Goal: Navigation & Orientation: Find specific page/section

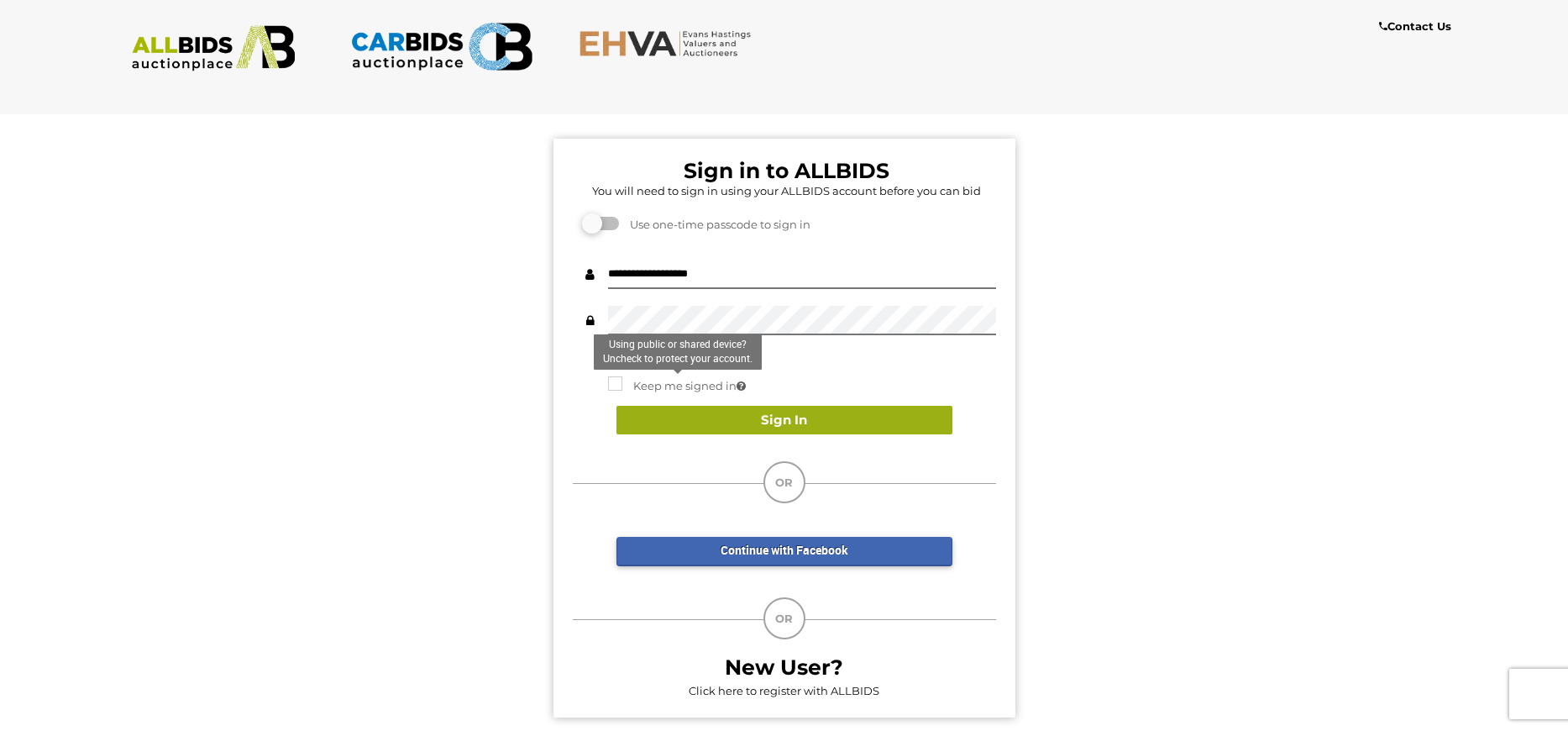
click at [796, 421] on button "Sign In" at bounding box center [784, 420] width 336 height 30
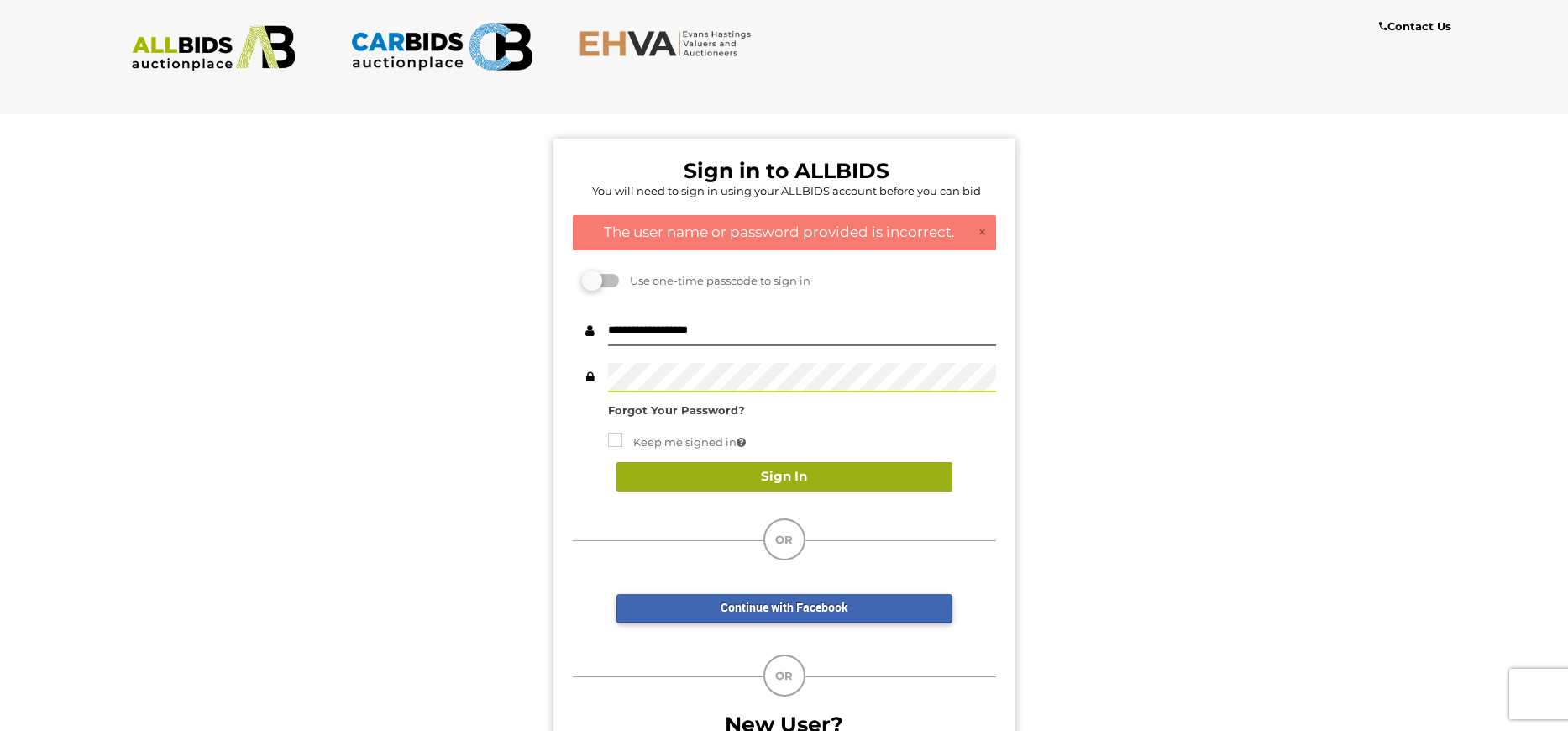
click at [770, 473] on button "Sign In" at bounding box center [784, 477] width 336 height 30
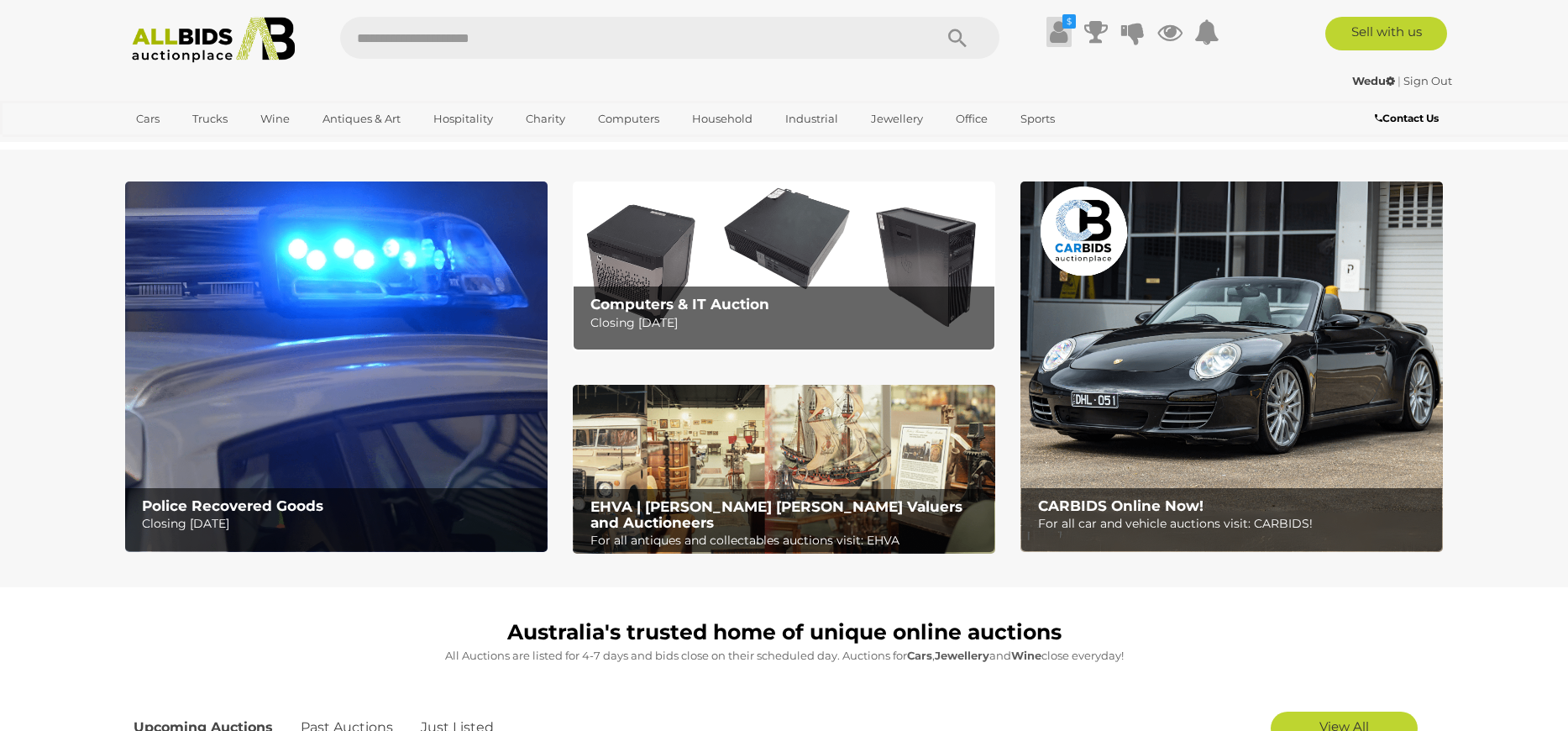
click at [1053, 25] on icon at bounding box center [1058, 32] width 18 height 30
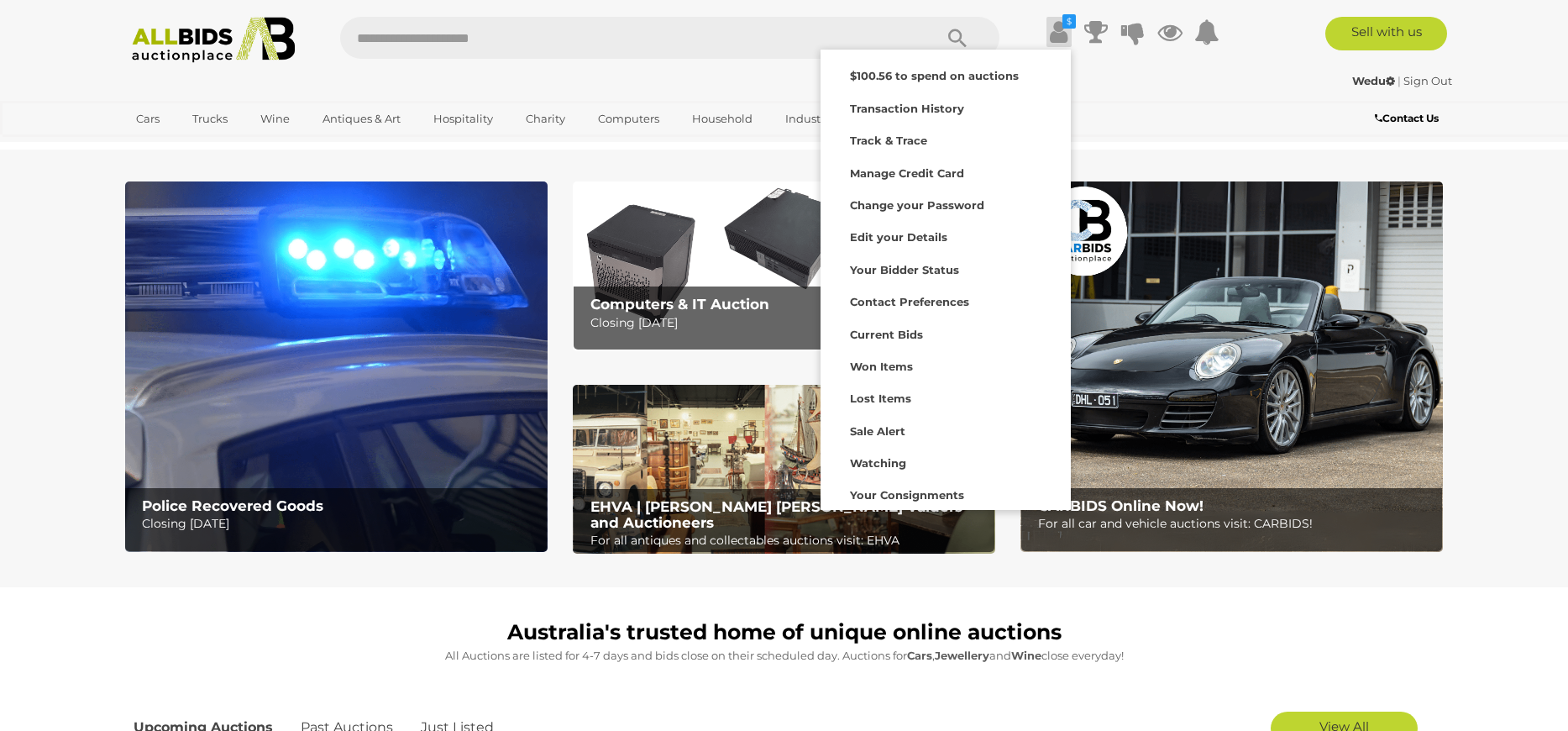
click at [1053, 25] on icon at bounding box center [1058, 32] width 18 height 30
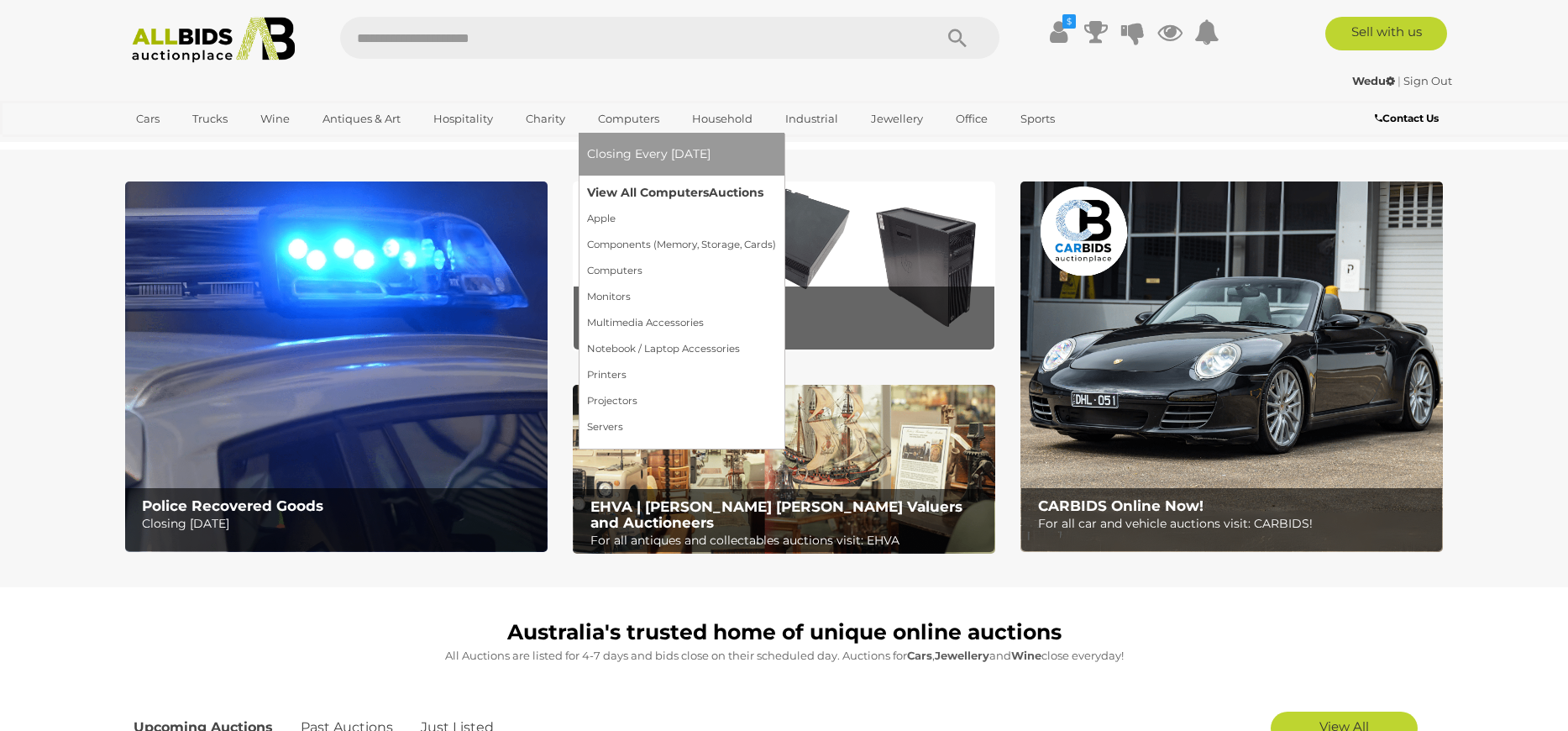
click at [643, 189] on link "View All Computers Auctions" at bounding box center [681, 192] width 189 height 26
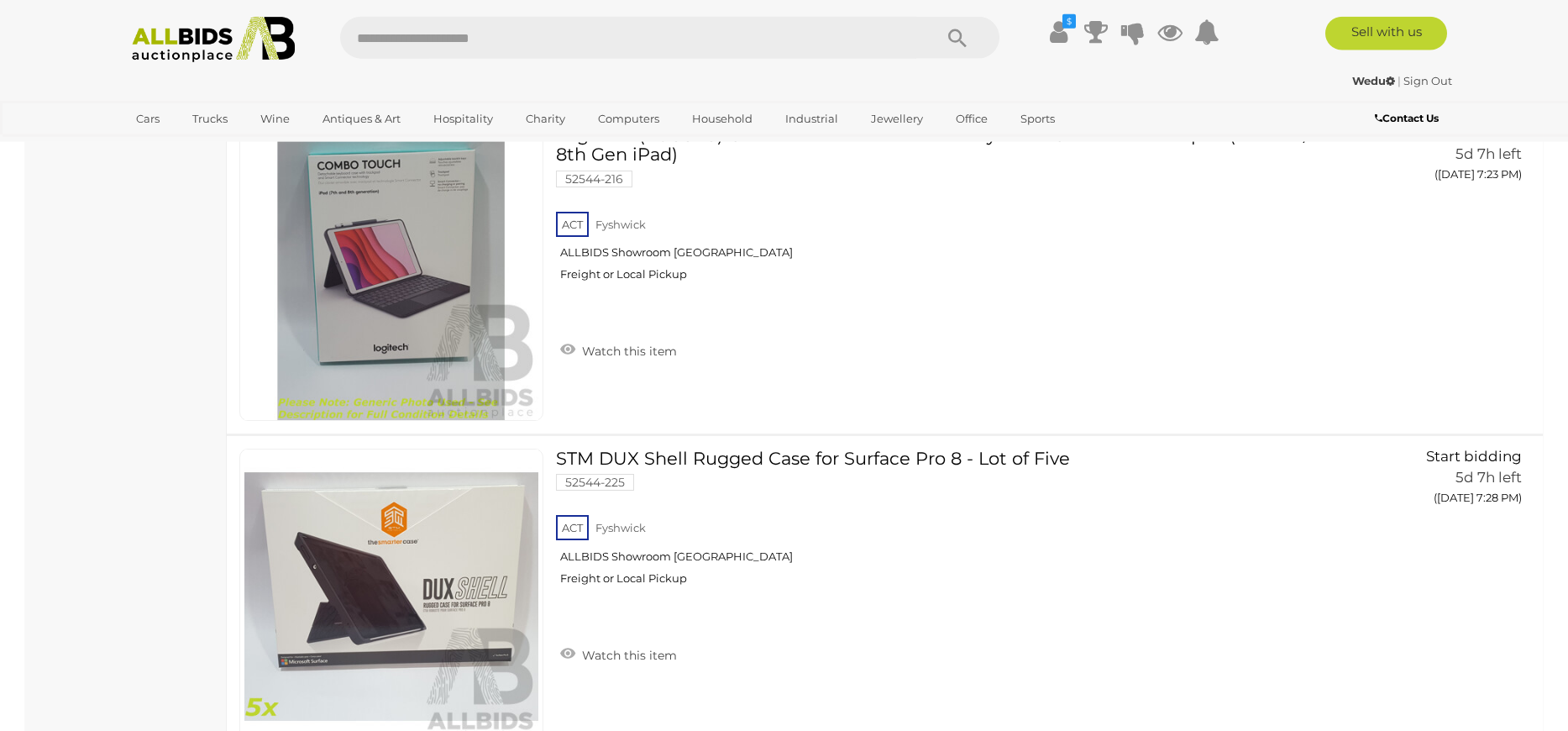
scroll to position [5334, 0]
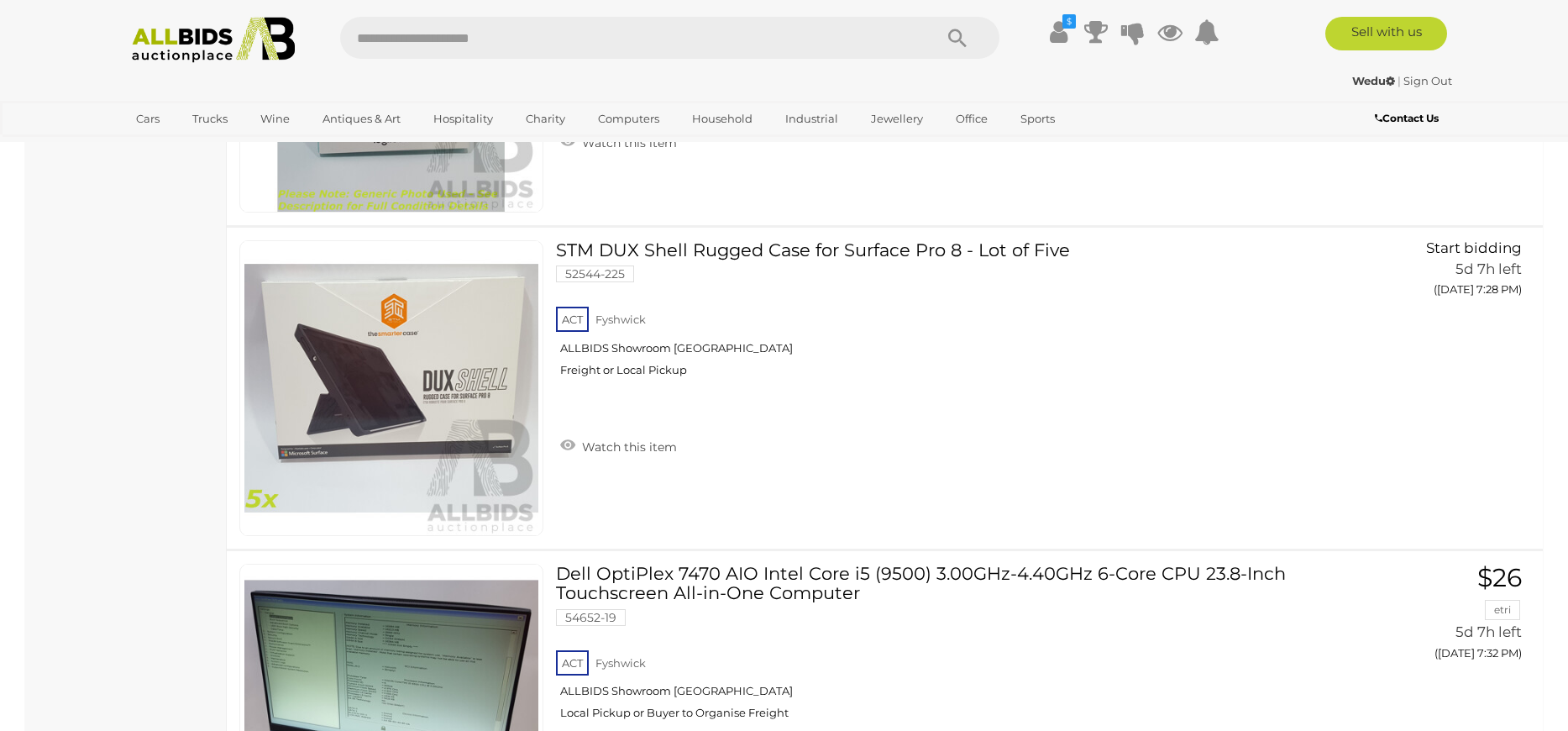
click at [1429, 78] on link "Sign Out" at bounding box center [1427, 81] width 49 height 13
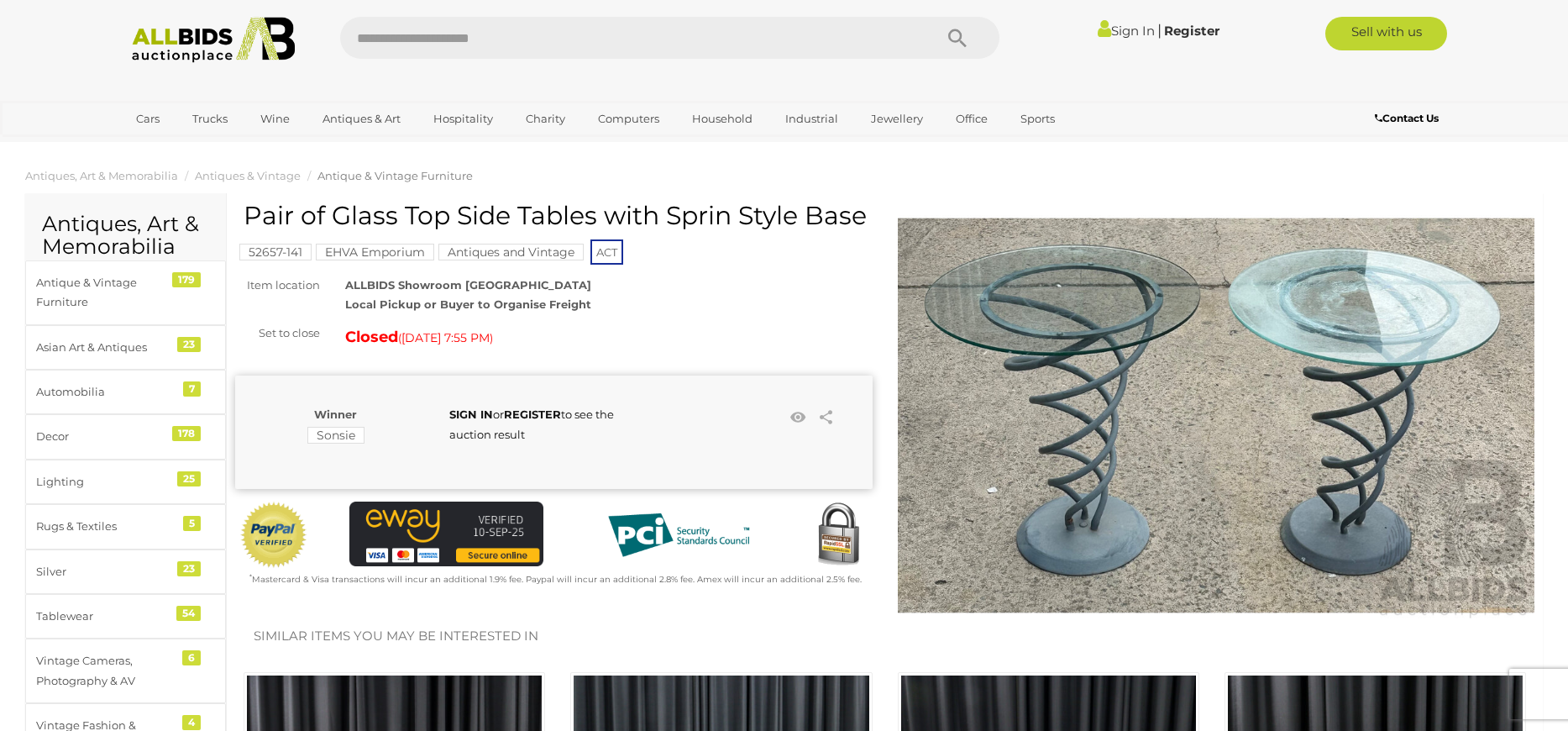
scroll to position [464, 0]
